Goal: Contribute content

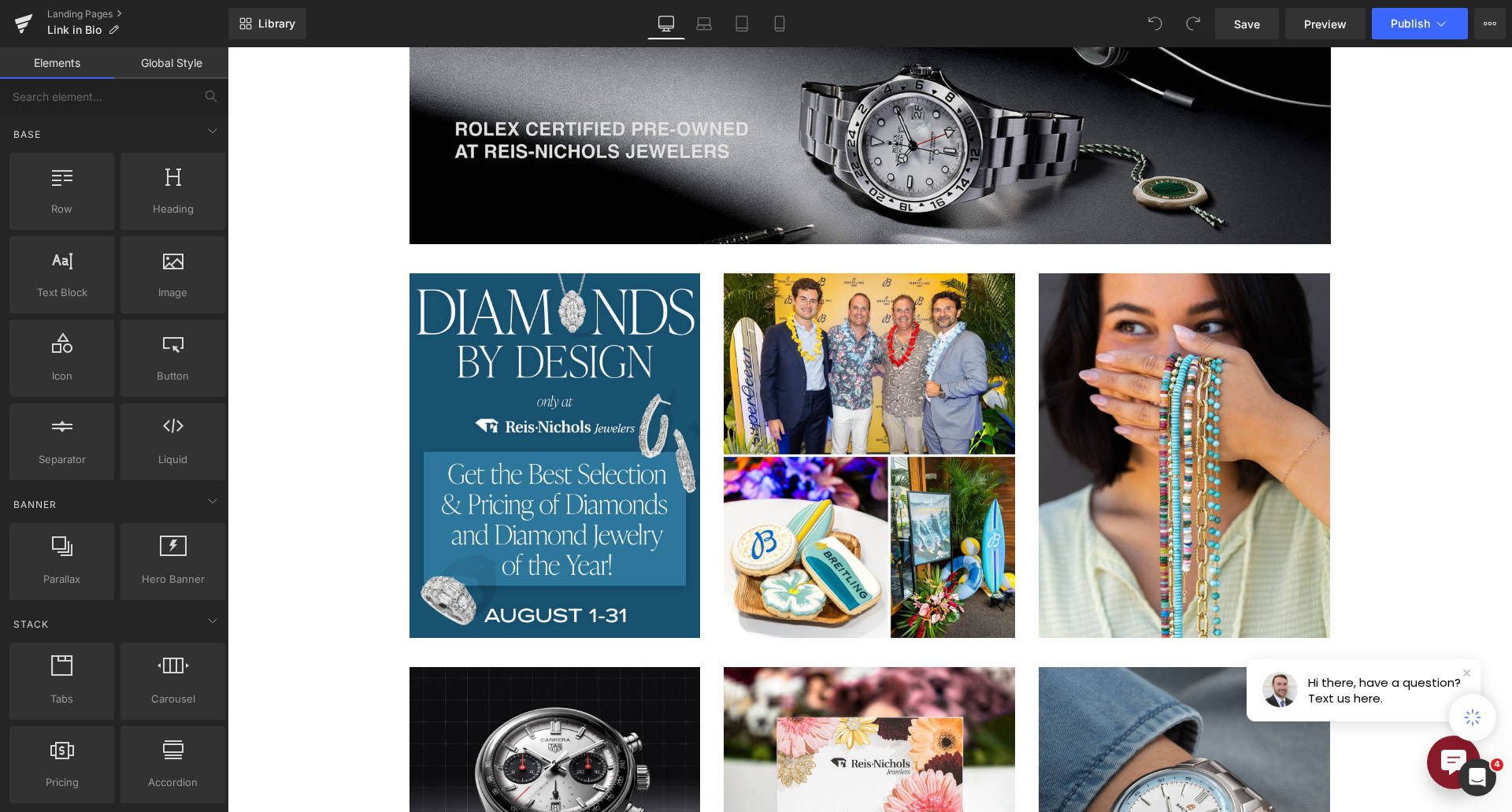
scroll to position [591, 0]
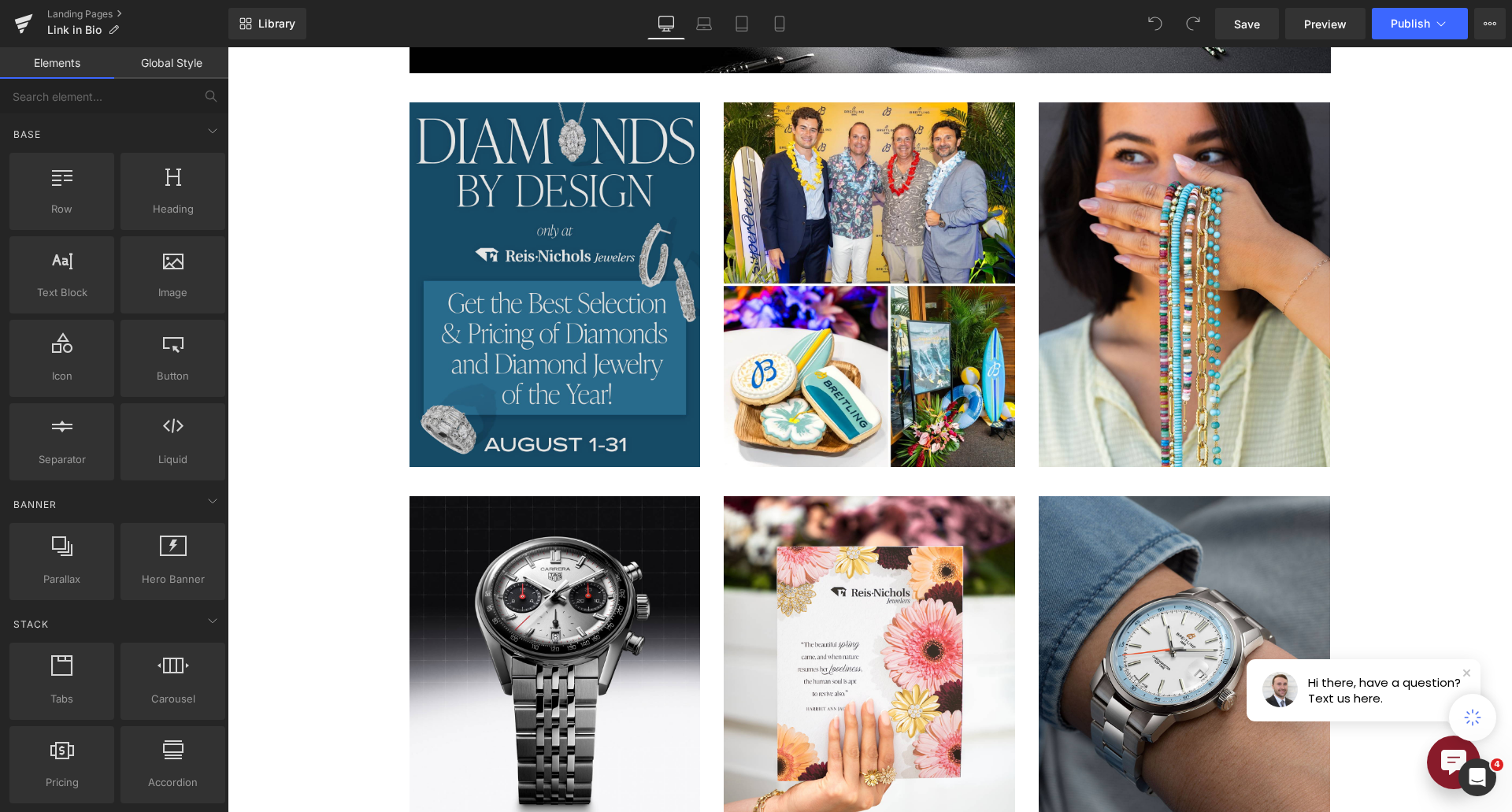
click at [604, 331] on img at bounding box center [555, 284] width 291 height 364
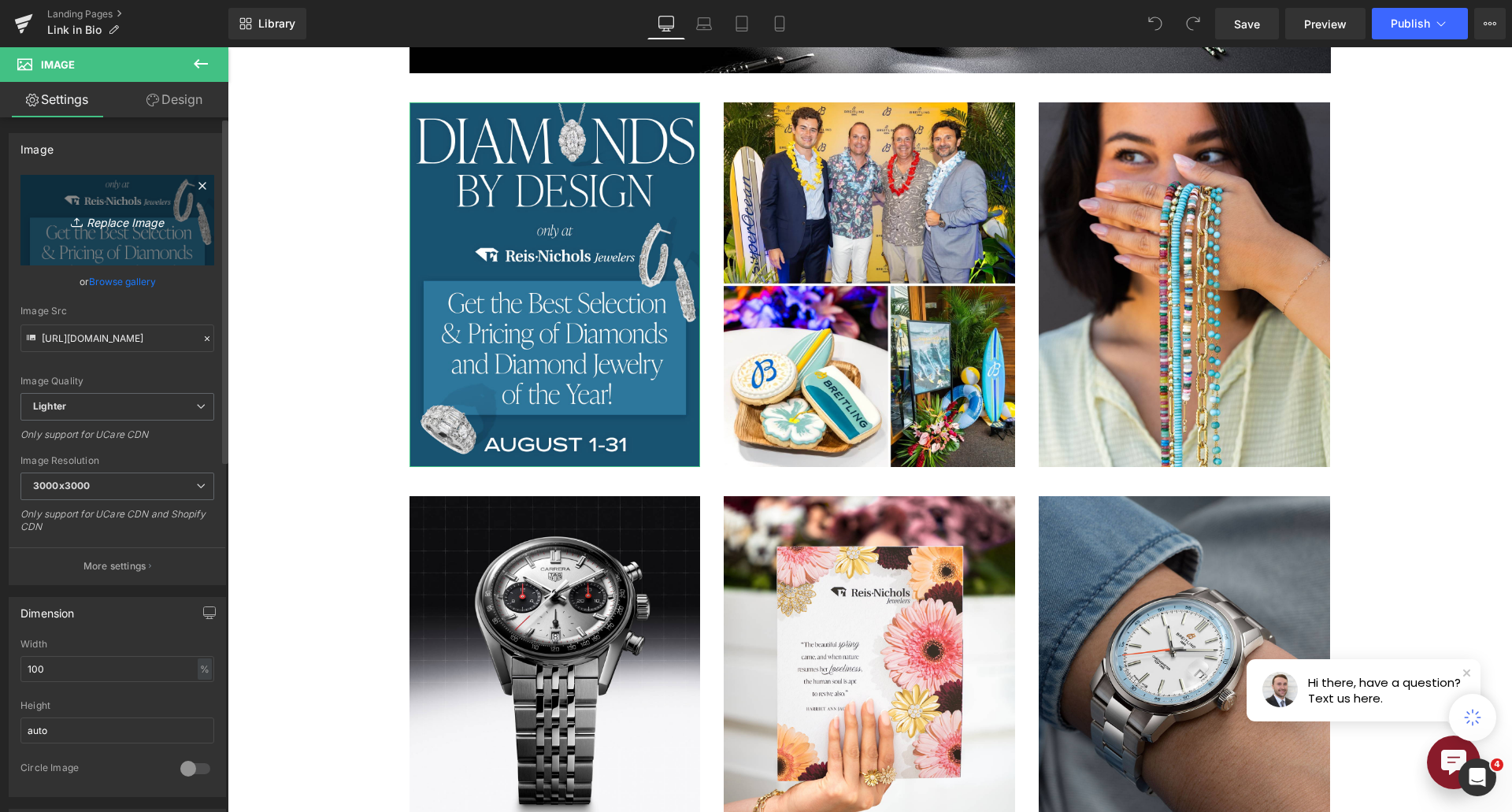
click at [132, 222] on icon "Replace Image" at bounding box center [117, 219] width 126 height 19
type input "C:\fakepath\Pearls Box-1.jpg"
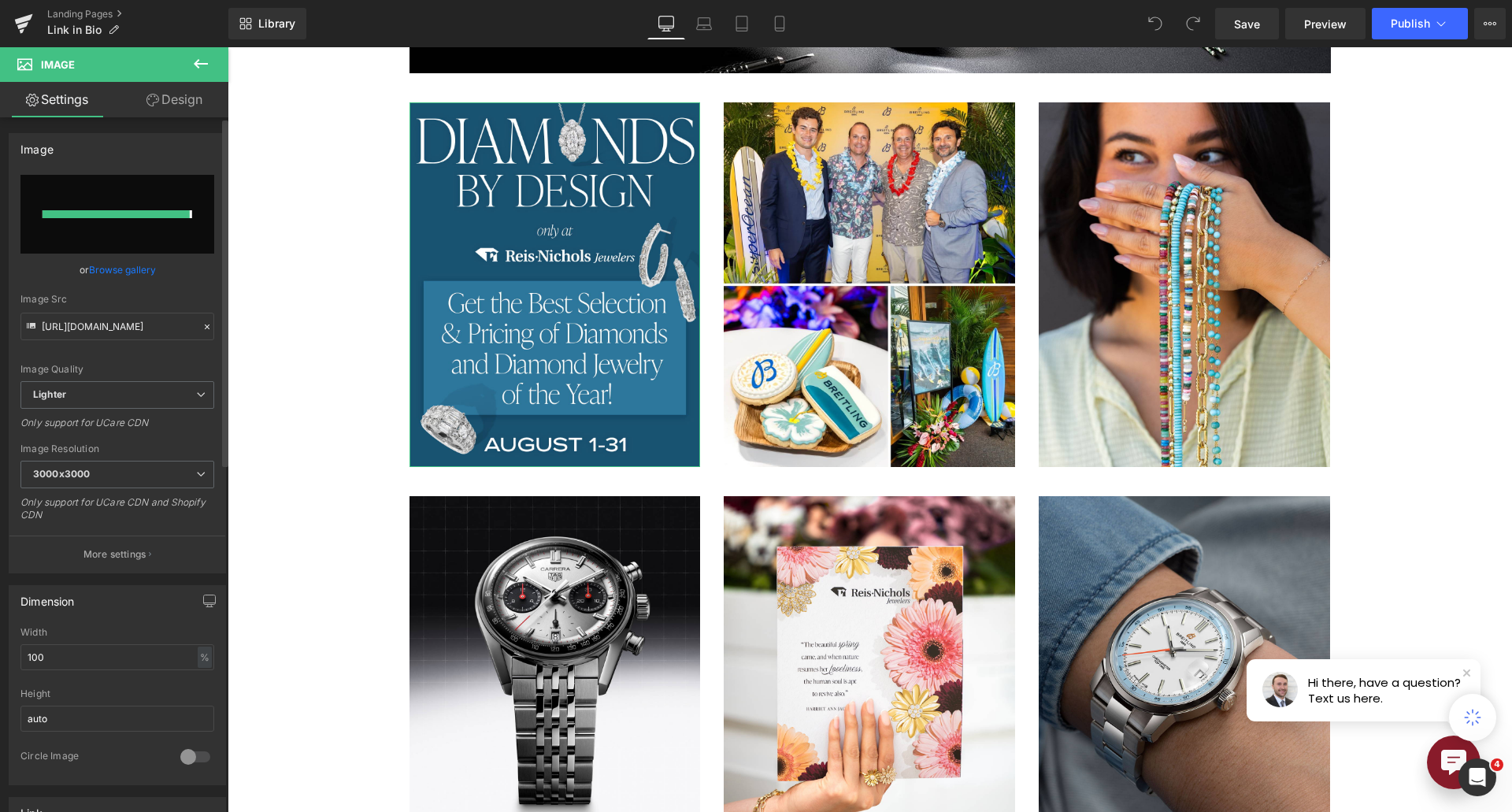
type input "[URL][DOMAIN_NAME]"
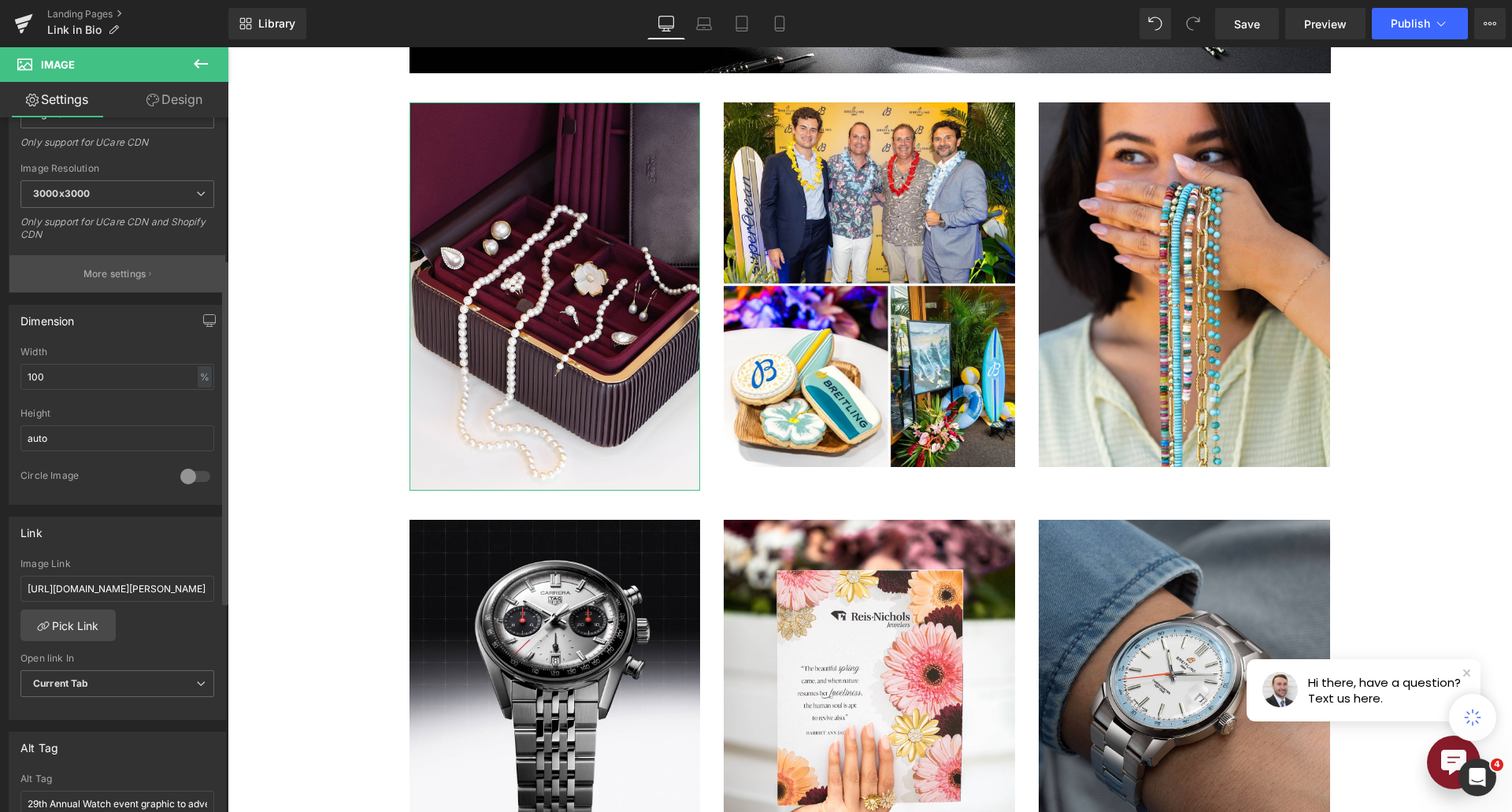
scroll to position [295, 0]
click at [89, 633] on link "Pick Link" at bounding box center [67, 622] width 95 height 31
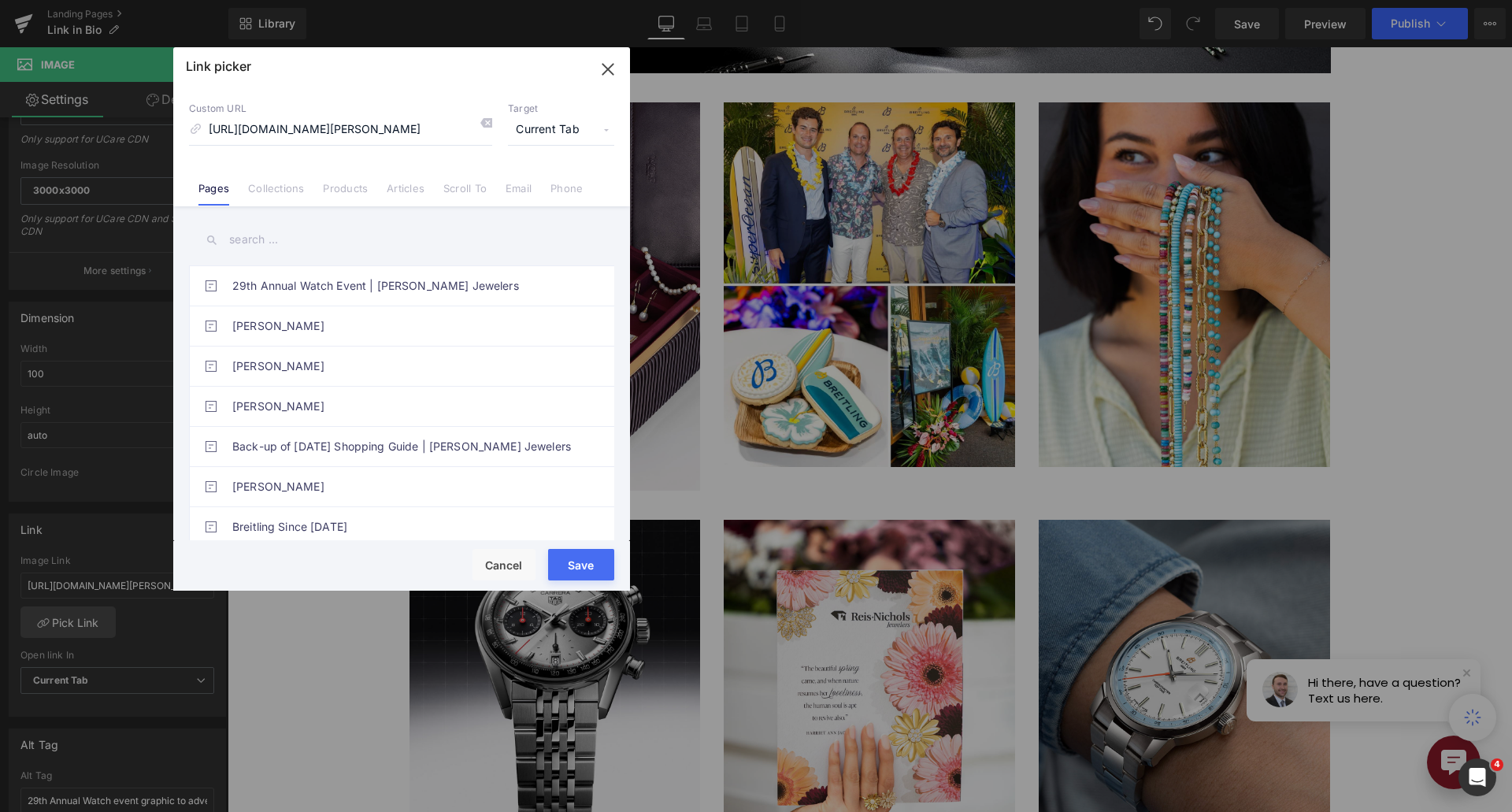
click at [272, 240] on input "text" at bounding box center [401, 240] width 425 height 35
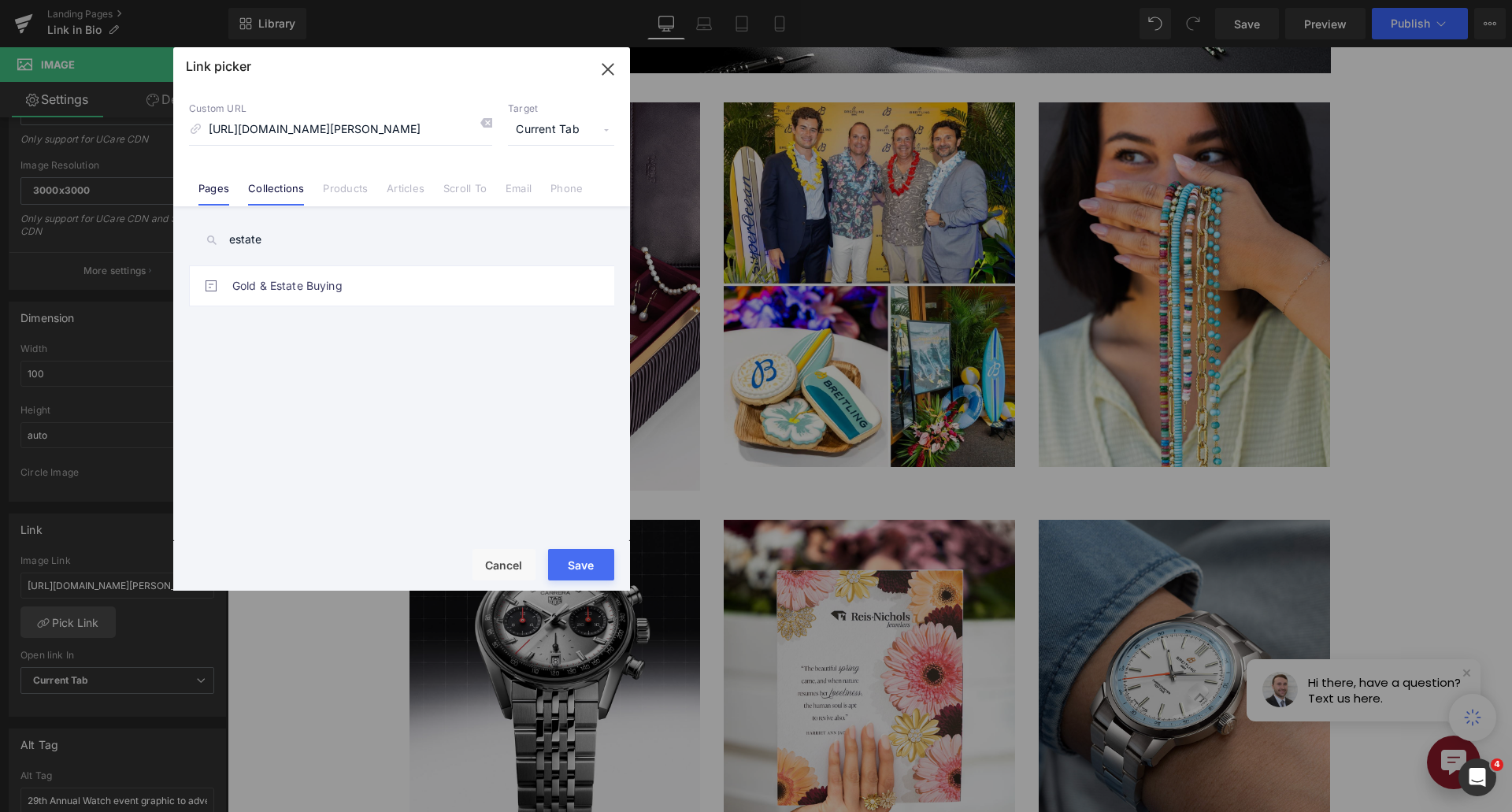
click at [272, 187] on link "Collections" at bounding box center [276, 194] width 56 height 24
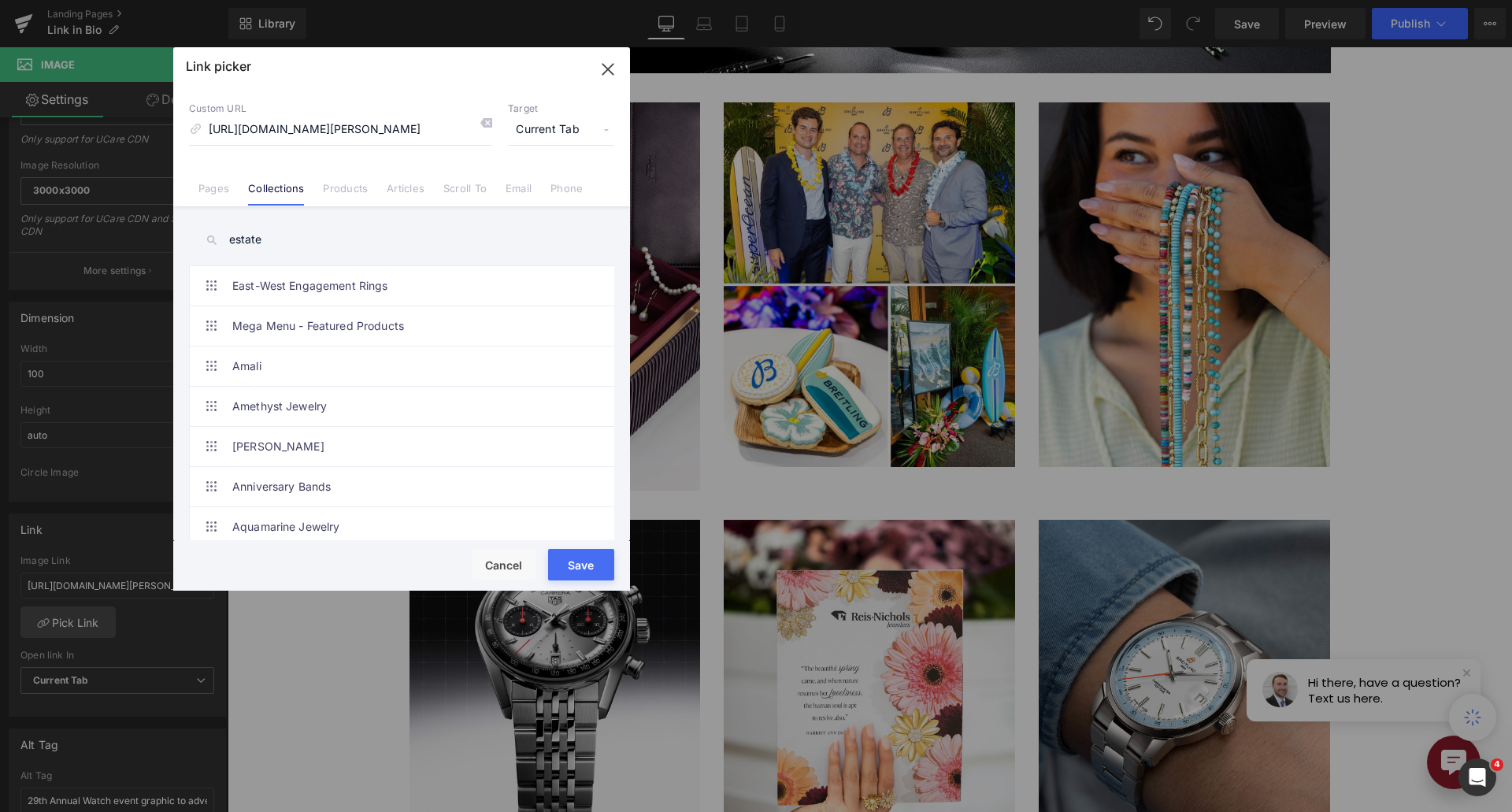
drag, startPoint x: 289, startPoint y: 241, endPoint x: 280, endPoint y: 240, distance: 9.1
click at [280, 240] on input "estate" at bounding box center [401, 240] width 425 height 35
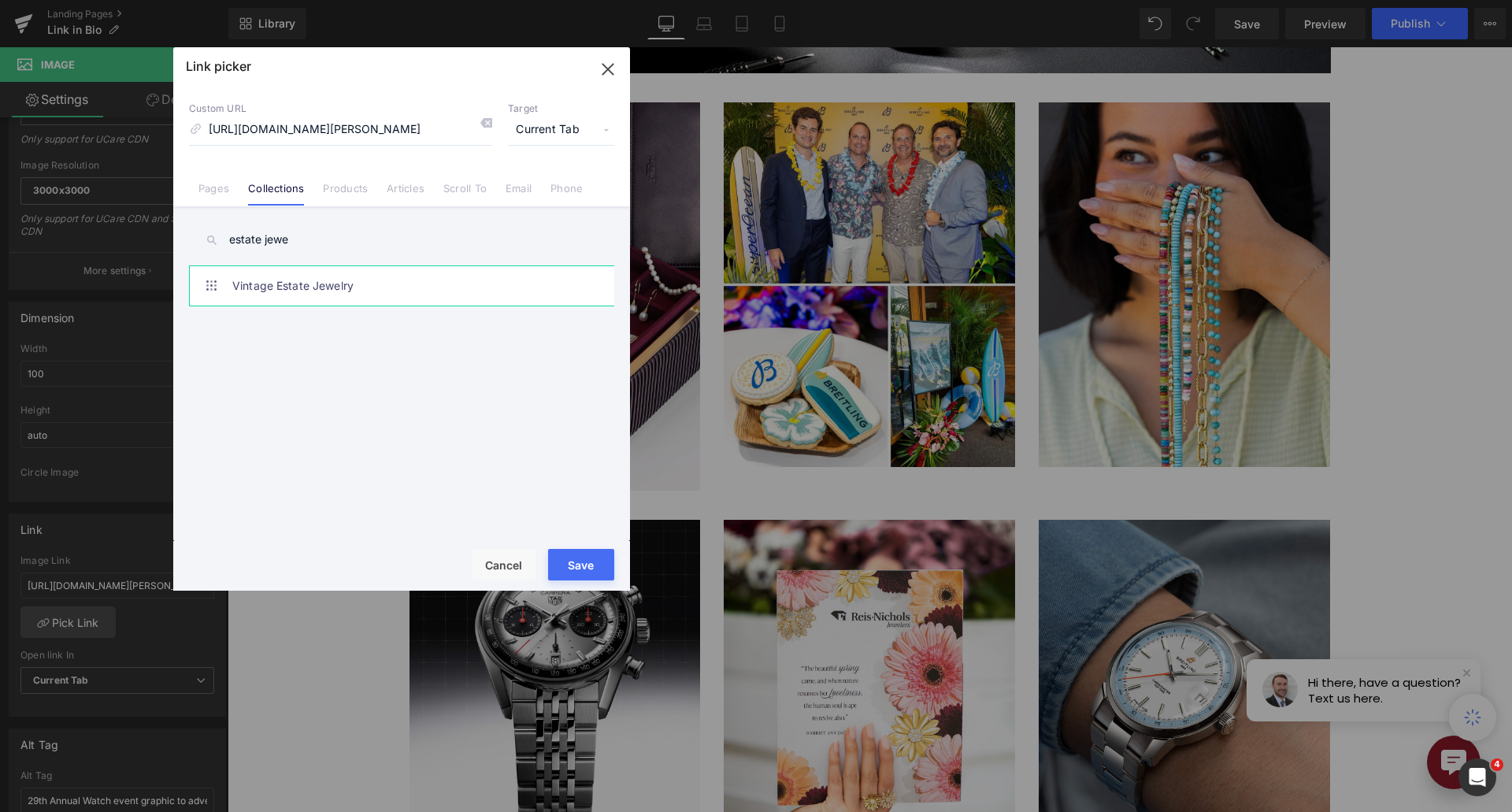
type input "estate jewe"
click at [477, 286] on link "Vintage Estate Jewelry" at bounding box center [406, 286] width 347 height 40
type input "/collections/estate-vintage-jewelry"
click at [581, 558] on button "Save" at bounding box center [581, 564] width 66 height 31
type input "/collections/estate-vintage-jewelry"
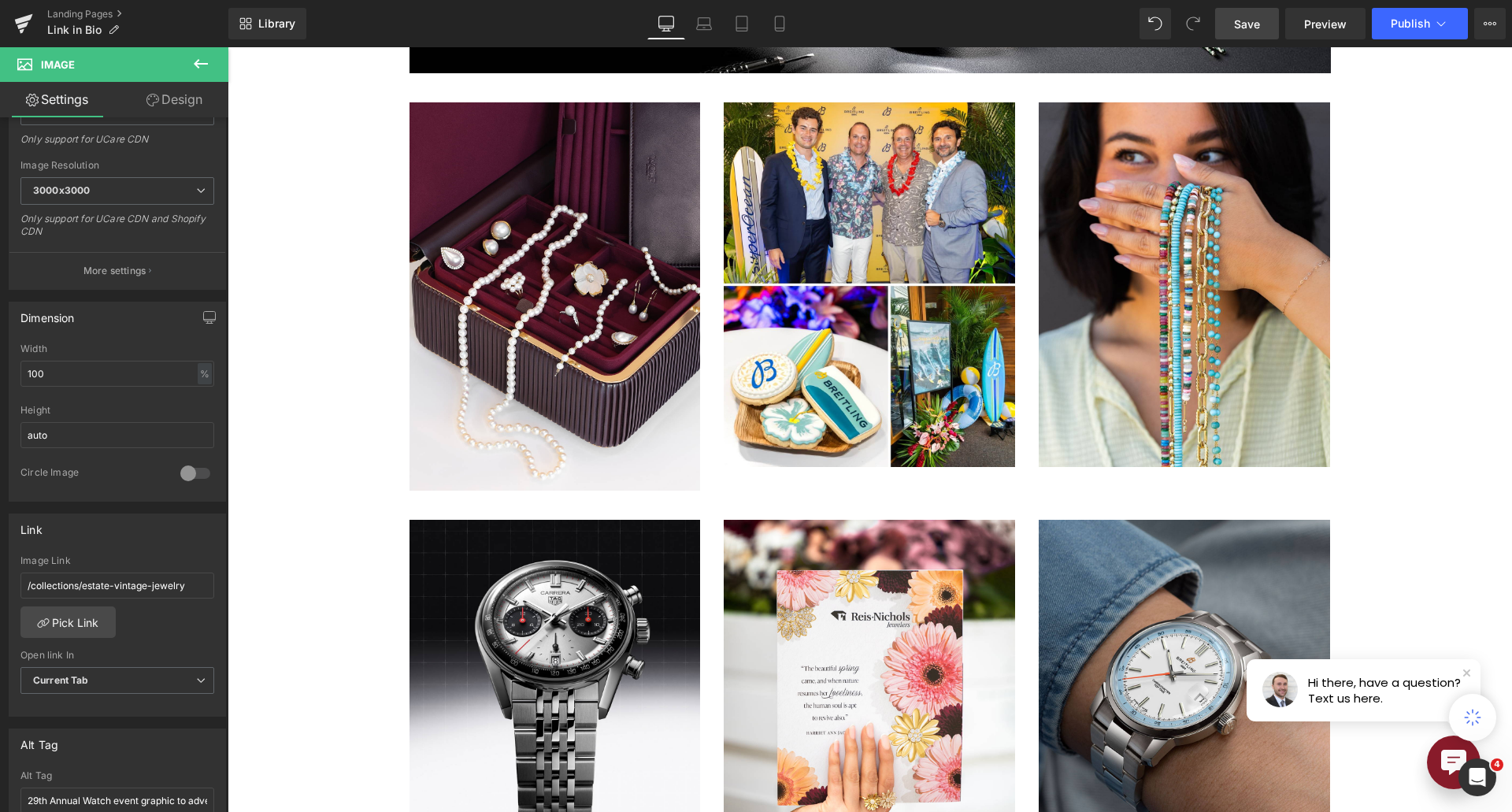
click at [1248, 24] on span "Save" at bounding box center [1246, 24] width 26 height 17
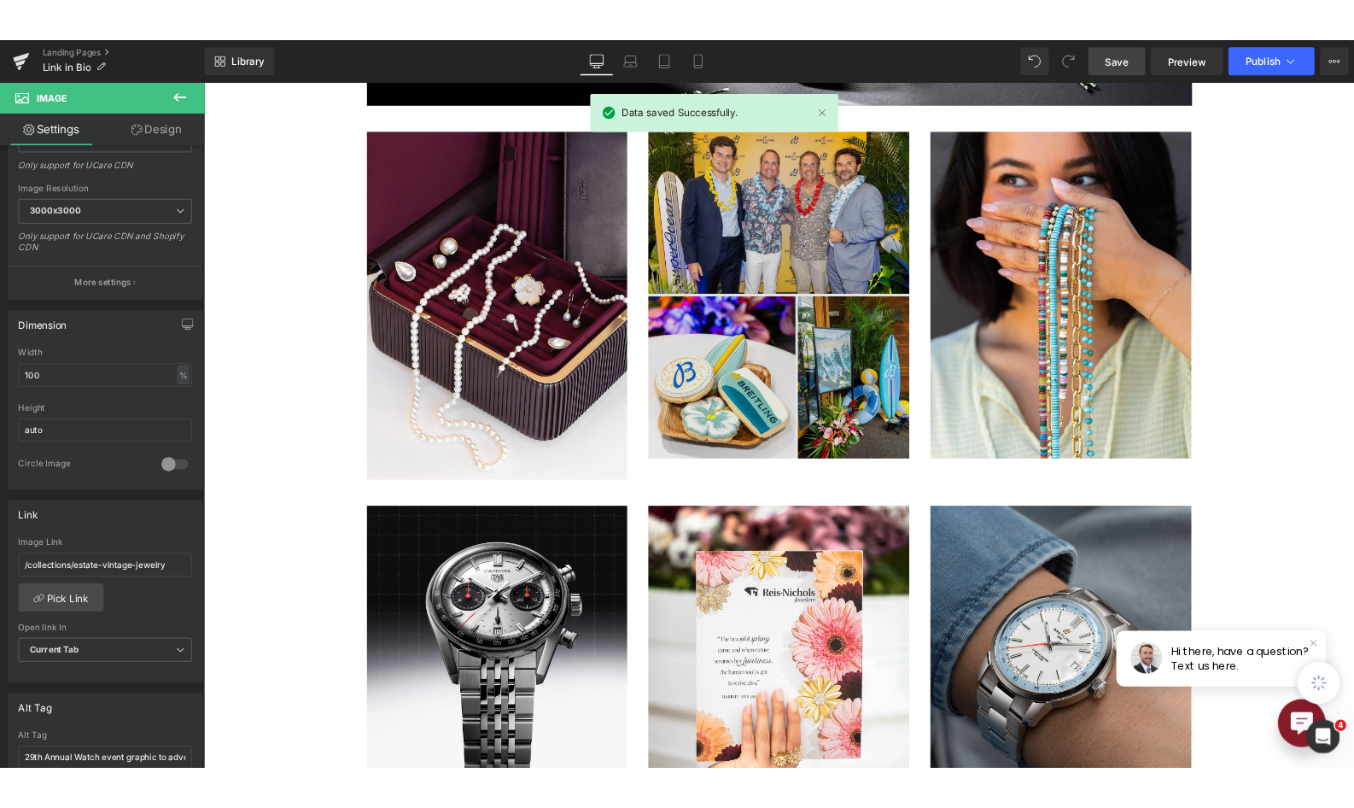
scroll to position [534, 0]
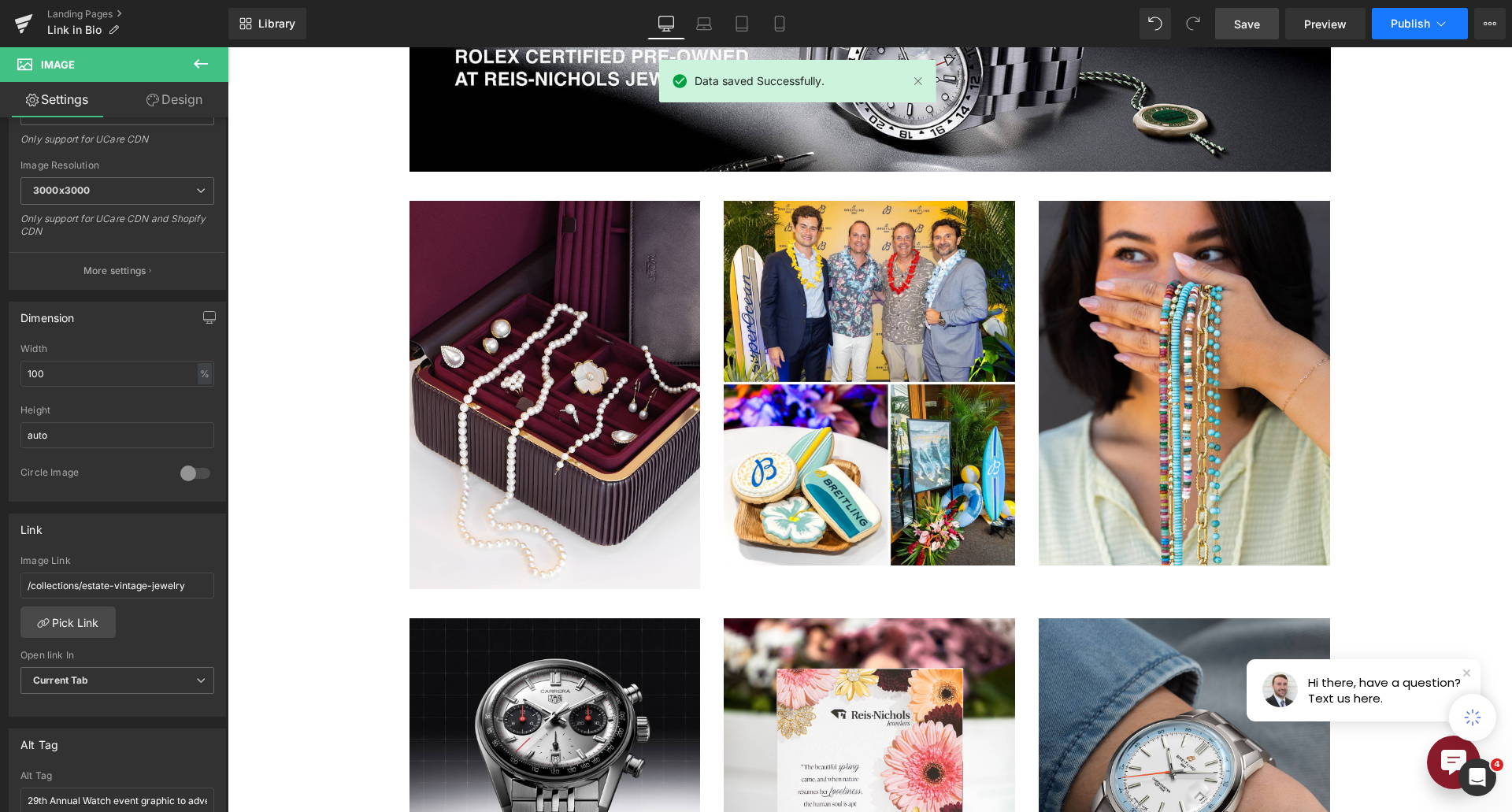
click at [1414, 26] on span "Publish" at bounding box center [1410, 24] width 40 height 13
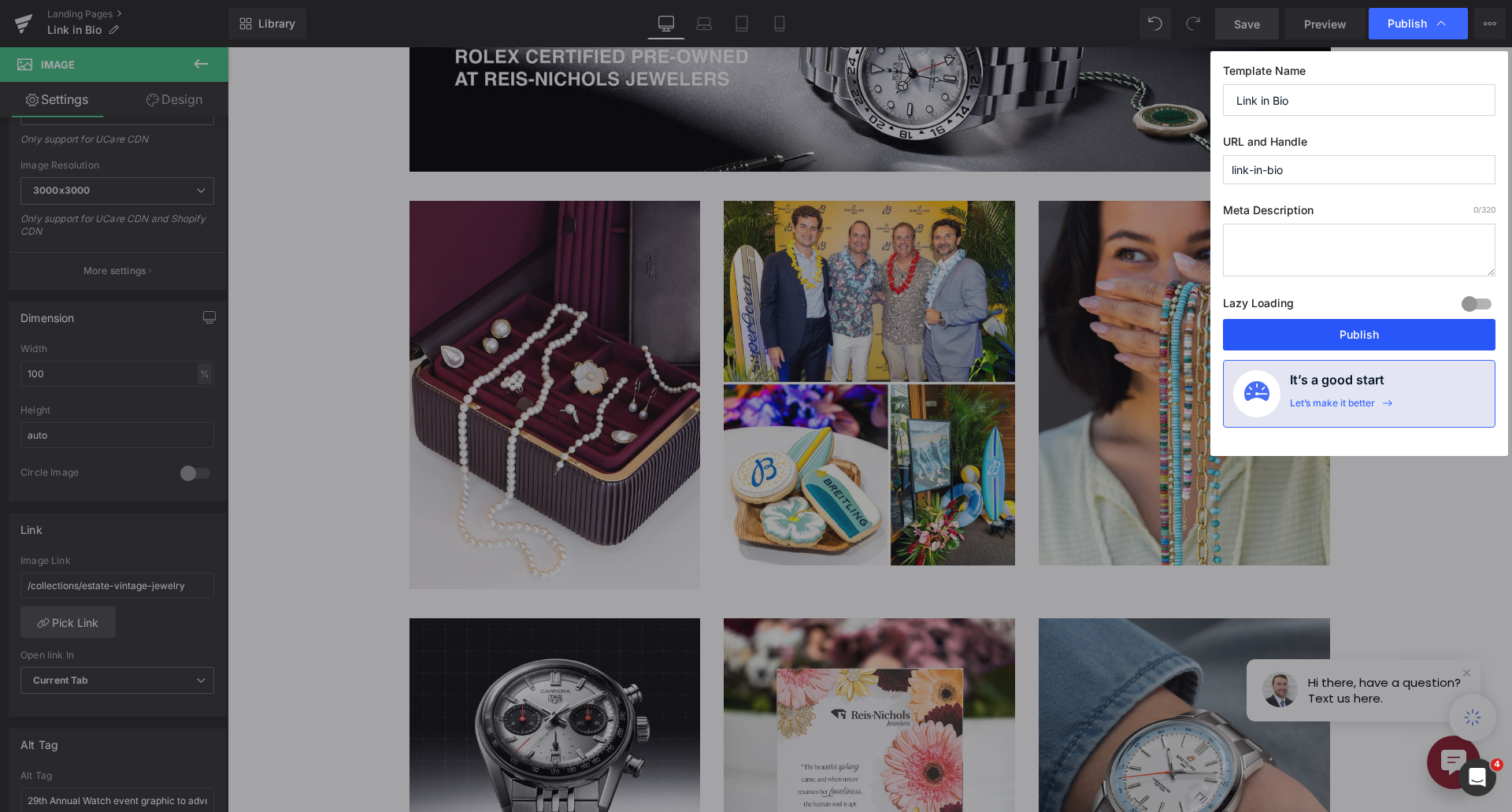
click at [1398, 332] on button "Publish" at bounding box center [1358, 335] width 272 height 31
